Goal: Information Seeking & Learning: Learn about a topic

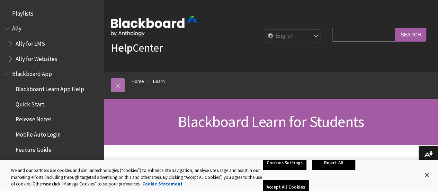
click at [123, 87] on link at bounding box center [118, 85] width 14 height 14
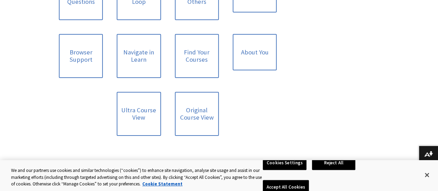
scroll to position [714, 0]
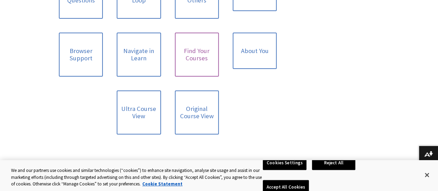
click at [202, 47] on link "Find Your Courses" at bounding box center [197, 55] width 44 height 44
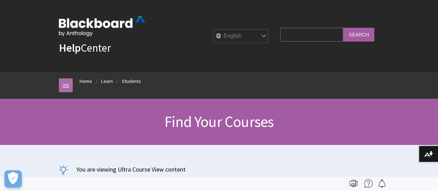
click at [63, 91] on link at bounding box center [66, 85] width 14 height 14
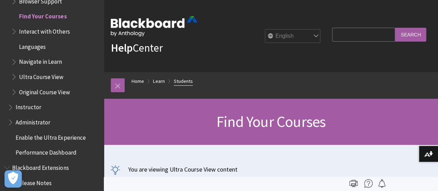
click at [188, 83] on link "Students" at bounding box center [183, 81] width 19 height 9
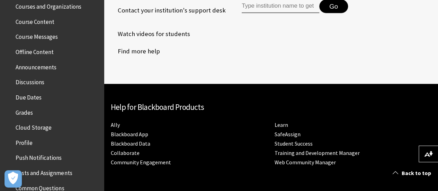
scroll to position [1042, 0]
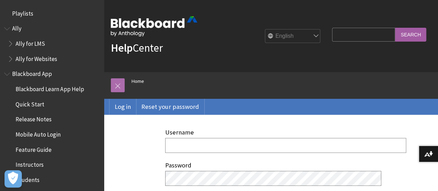
click at [118, 83] on link at bounding box center [118, 85] width 14 height 14
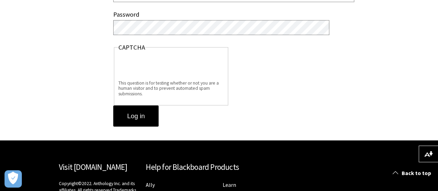
scroll to position [140, 0]
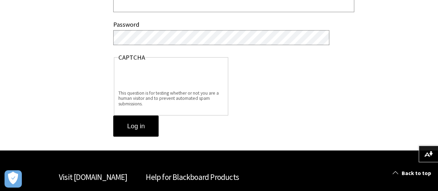
drag, startPoint x: 442, startPoint y: 43, endPoint x: 258, endPoint y: 75, distance: 186.4
click at [258, 75] on div "Username Password [GEOGRAPHIC_DATA] This question is for testing whether or not…" at bounding box center [167, 62] width 231 height 176
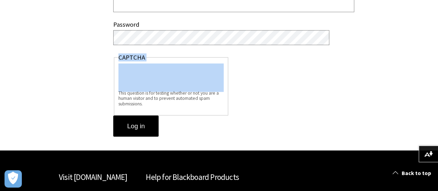
drag, startPoint x: 442, startPoint y: 38, endPoint x: 442, endPoint y: 23, distance: 14.9
click at [437, 23] on html "Skip to main content Help Center English عربية Català Cymraeg Deutsch Español S…" at bounding box center [219, 69] width 438 height 418
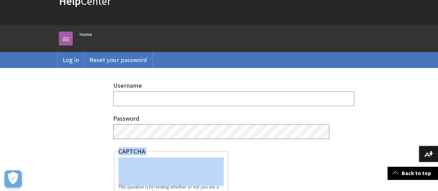
scroll to position [0, 0]
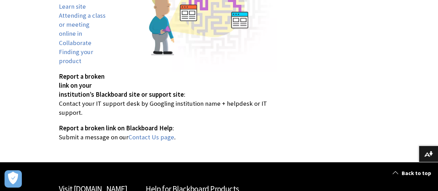
scroll to position [192, 0]
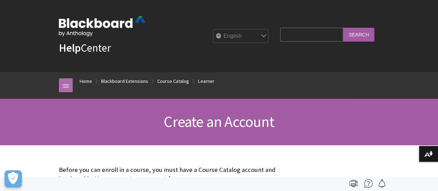
click at [64, 84] on link at bounding box center [66, 85] width 14 height 14
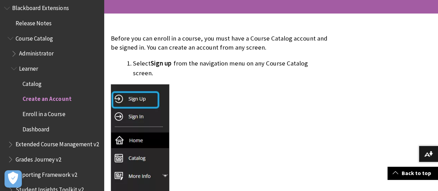
scroll to position [751, 0]
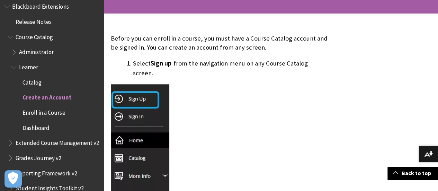
click at [55, 110] on span "Enroll in a Course" at bounding box center [43, 111] width 43 height 9
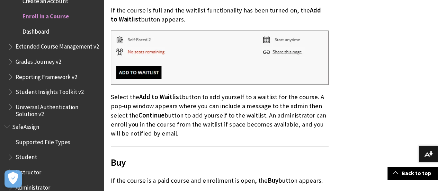
scroll to position [500, 0]
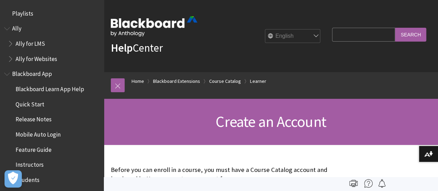
scroll to position [832, 0]
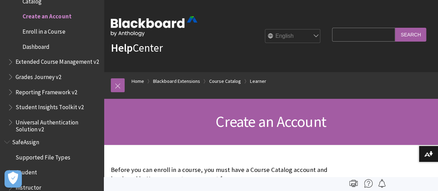
click at [63, 16] on span "Create an Account" at bounding box center [46, 15] width 49 height 9
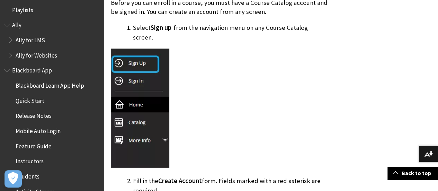
scroll to position [0, 0]
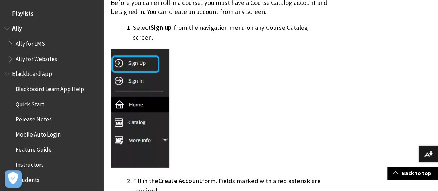
click at [4, 27] on span "Book outline for Anthology Ally Help" at bounding box center [7, 27] width 7 height 9
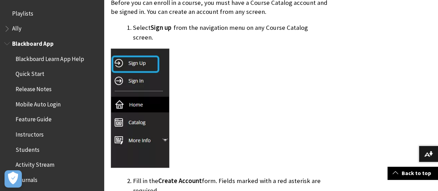
click at [8, 43] on span "Book outline for Blackboard App Help" at bounding box center [7, 42] width 7 height 9
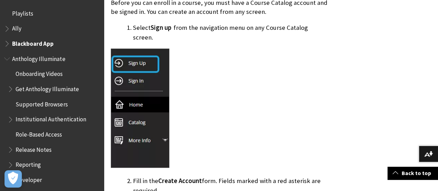
click at [6, 61] on span "Book outline for Anthology Illuminate" at bounding box center [7, 57] width 7 height 9
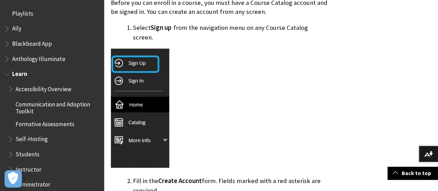
click at [8, 76] on span "Book outline for Blackboard Learn Help" at bounding box center [7, 72] width 7 height 9
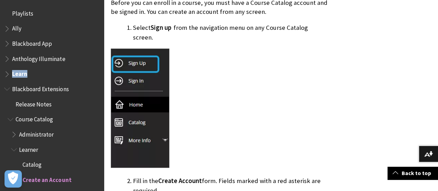
drag, startPoint x: 9, startPoint y: 74, endPoint x: 2, endPoint y: 91, distance: 17.7
click at [2, 91] on div "All Products Playlists Playlists Ally Ally for LMS Ally for Websites Ally Ally …" at bounding box center [52, 95] width 104 height 191
click at [6, 92] on span "Blackboard Extensions" at bounding box center [51, 89] width 95 height 12
click at [8, 91] on span "Book outline for Blackboard Extensions" at bounding box center [7, 87] width 7 height 9
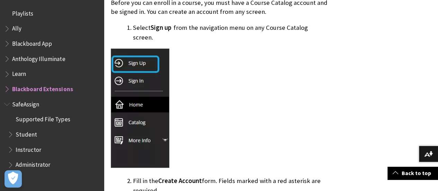
click at [5, 105] on span "Book outline for Blackboard SafeAssign" at bounding box center [7, 102] width 7 height 9
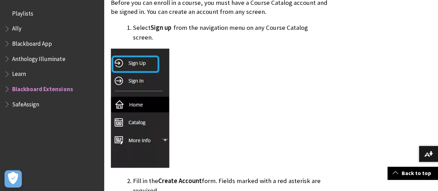
click at [175, 97] on div at bounding box center [171, 108] width 121 height 121
click at [34, 102] on span "SafeAssign" at bounding box center [25, 102] width 27 height 9
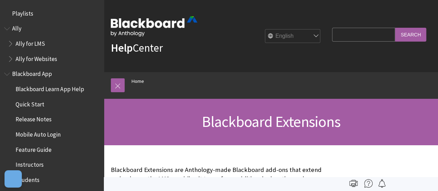
scroll to position [742, 0]
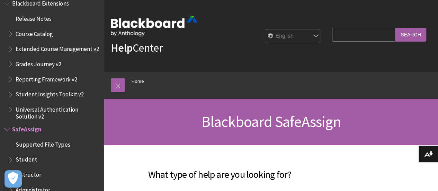
scroll to position [771, 0]
